Goal: Navigation & Orientation: Find specific page/section

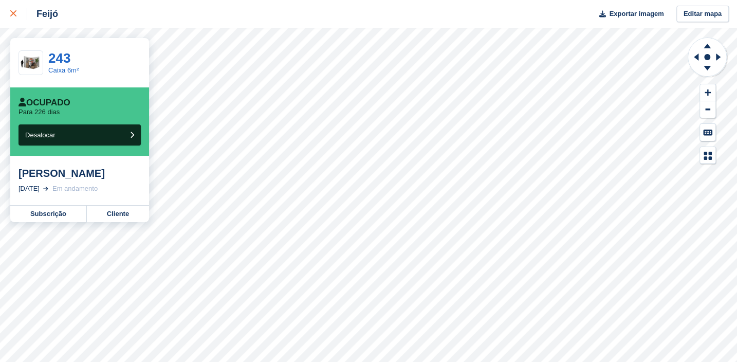
click at [16, 13] on div at bounding box center [18, 14] width 17 height 12
